Goal: Find specific page/section: Find specific page/section

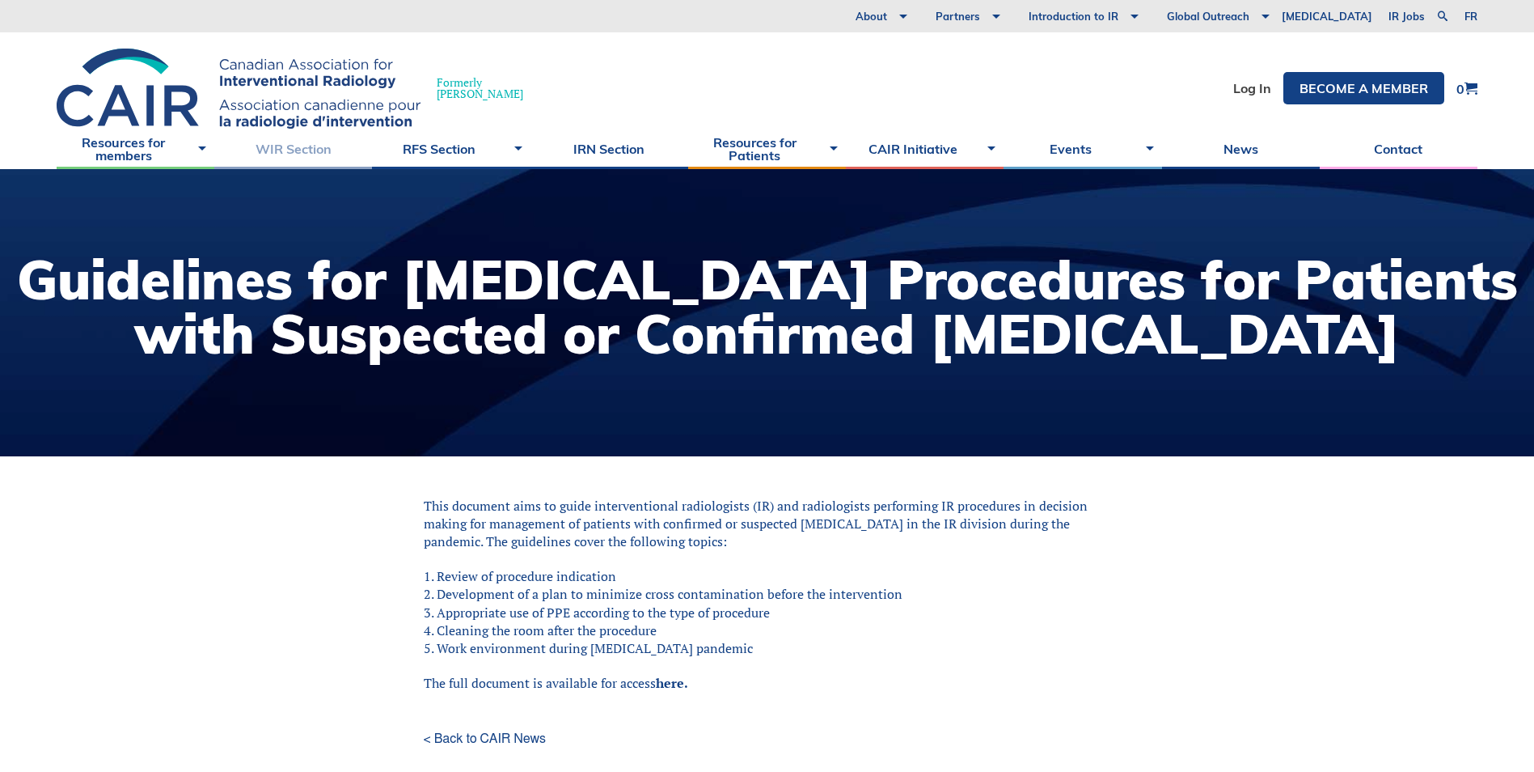
click at [300, 153] on link "WIR Section" at bounding box center [293, 149] width 158 height 40
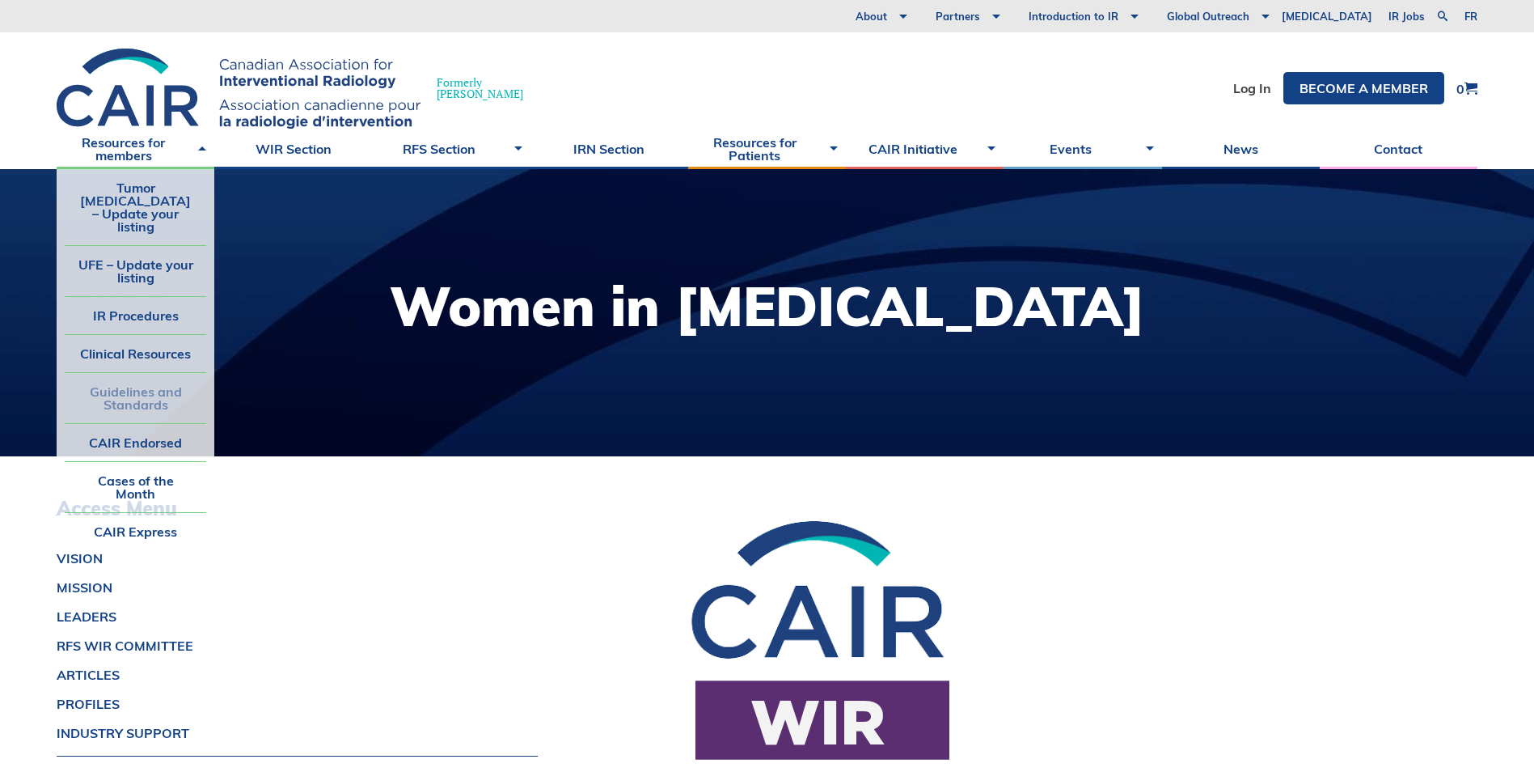
click at [117, 373] on link "Guidelines and Standards" at bounding box center [136, 398] width 142 height 50
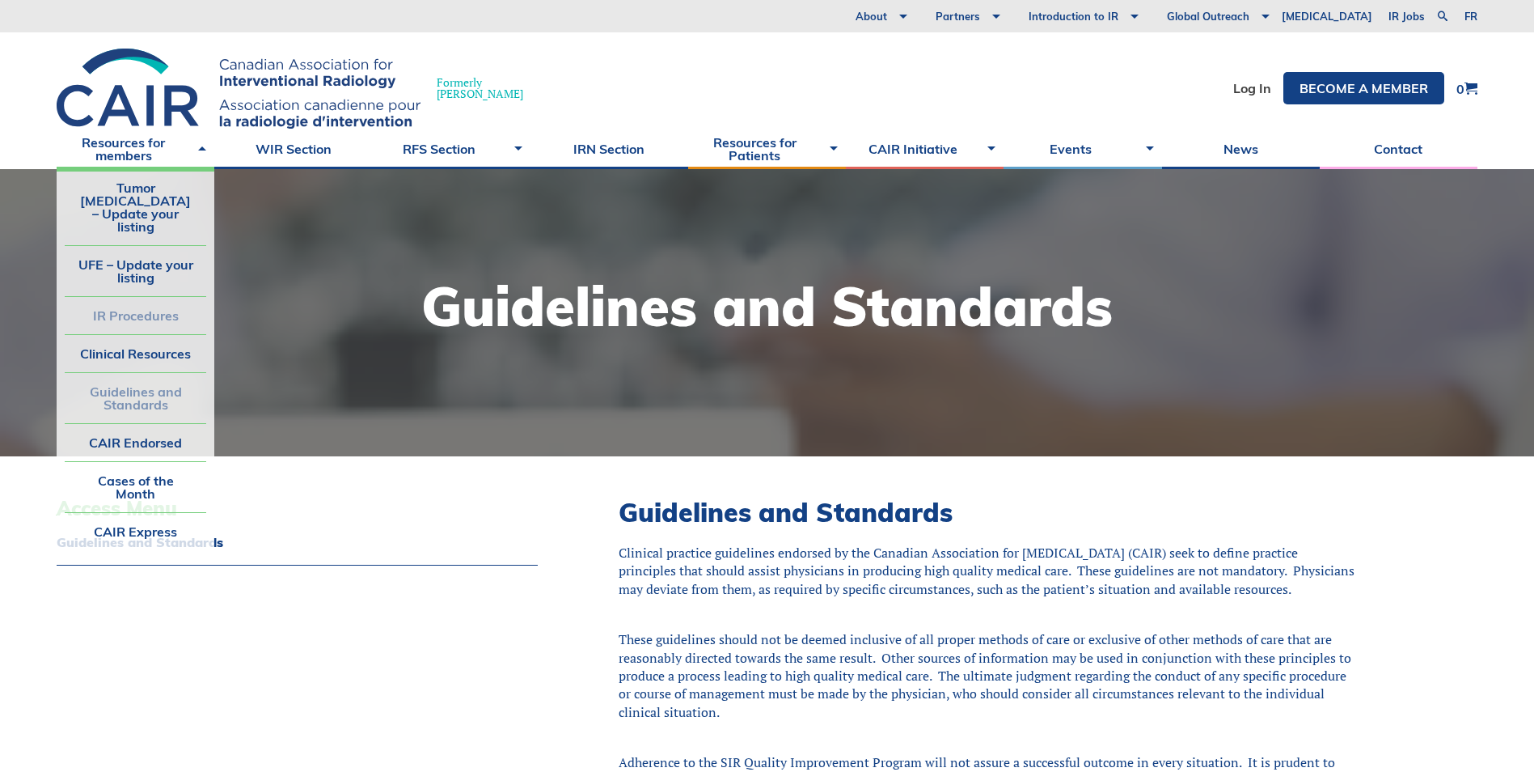
click at [121, 297] on link "IR Procedures" at bounding box center [136, 315] width 142 height 37
